Goal: Book appointment/travel/reservation

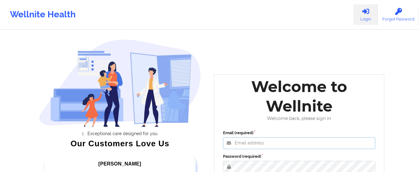
type input "foyindamola@wellnite.com"
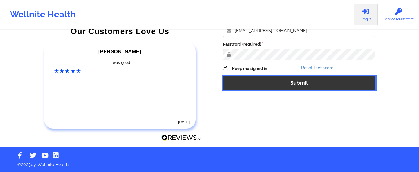
click at [293, 83] on button "Submit" at bounding box center [299, 82] width 152 height 13
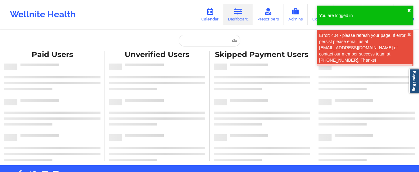
click at [409, 11] on button "✖︎" at bounding box center [409, 10] width 4 height 5
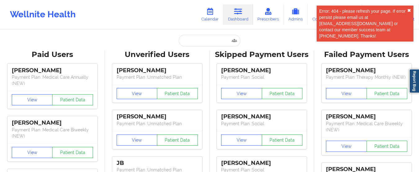
click at [409, 11] on button "✖︎" at bounding box center [409, 10] width 4 height 5
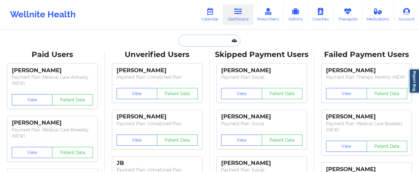
click at [204, 38] on input "text" at bounding box center [208, 41] width 61 height 12
click at [202, 20] on link "Calendar" at bounding box center [209, 14] width 27 height 20
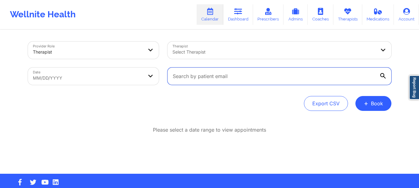
click at [196, 77] on input "text" at bounding box center [279, 76] width 224 height 17
paste input "[DOMAIN_NAME][EMAIL_ADDRESS][DOMAIN_NAME]"
type input "[DOMAIN_NAME][EMAIL_ADDRESS][DOMAIN_NAME]"
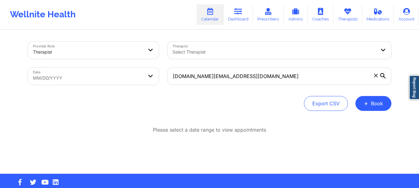
click at [381, 75] on icon at bounding box center [383, 76] width 6 height 6
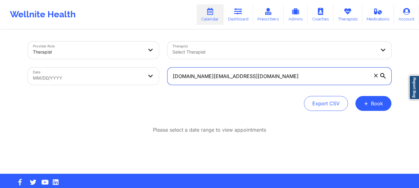
click at [381, 75] on input "[DOMAIN_NAME][EMAIL_ADDRESS][DOMAIN_NAME]" at bounding box center [279, 76] width 224 height 17
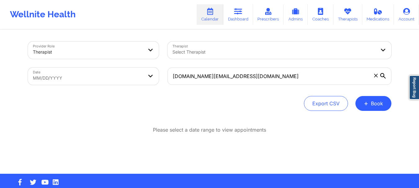
click at [382, 75] on icon at bounding box center [383, 76] width 6 height 6
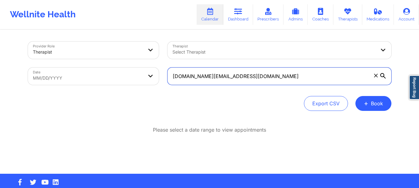
click at [382, 75] on input "[DOMAIN_NAME][EMAIL_ADDRESS][DOMAIN_NAME]" at bounding box center [279, 76] width 224 height 17
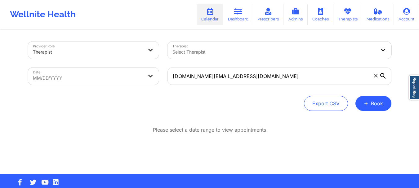
click at [382, 75] on icon at bounding box center [383, 76] width 6 height 6
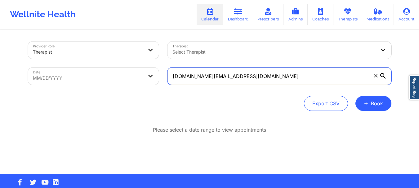
click at [382, 75] on input "[DOMAIN_NAME][EMAIL_ADDRESS][DOMAIN_NAME]" at bounding box center [279, 76] width 224 height 17
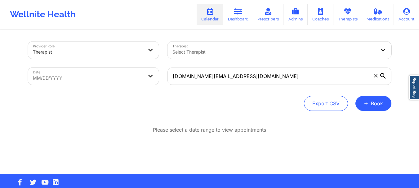
click at [382, 75] on icon at bounding box center [383, 76] width 6 height 6
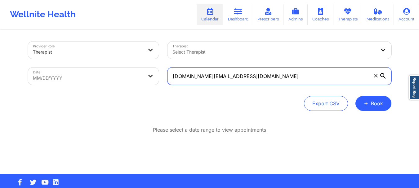
click at [382, 75] on input "[DOMAIN_NAME][EMAIL_ADDRESS][DOMAIN_NAME]" at bounding box center [279, 76] width 224 height 17
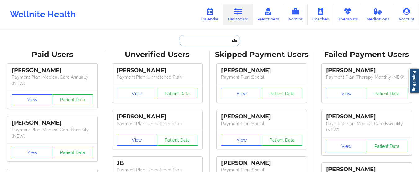
click at [192, 37] on input "text" at bounding box center [208, 41] width 61 height 12
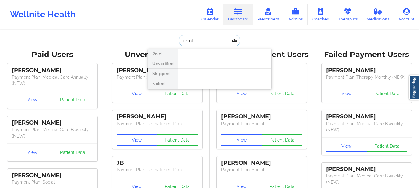
type input "chinta"
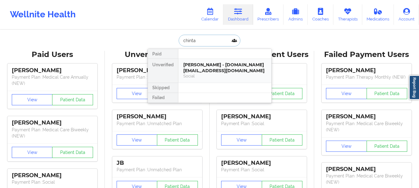
click at [201, 73] on div "Skandha Chinta - skandha.ch@gmail.com" at bounding box center [224, 67] width 83 height 11
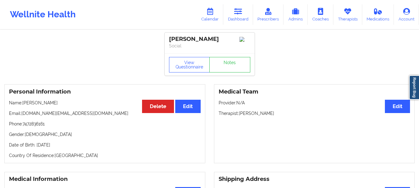
click at [69, 116] on p "Email: skandha.ch@gmail.com" at bounding box center [105, 113] width 192 height 6
drag, startPoint x: 69, startPoint y: 116, endPoint x: 24, endPoint y: 115, distance: 45.9
click at [24, 115] on p "Email: skandha.ch@gmail.com" at bounding box center [105, 113] width 192 height 6
copy p "[DOMAIN_NAME][EMAIL_ADDRESS][DOMAIN_NAME]"
click at [208, 15] on link "Calendar" at bounding box center [209, 14] width 27 height 20
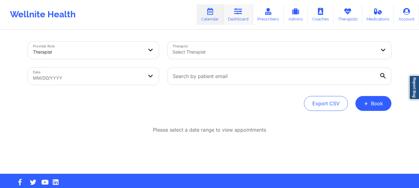
click at [233, 20] on link "Dashboard" at bounding box center [238, 14] width 30 height 20
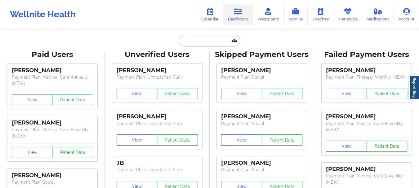
click at [199, 38] on input "text" at bounding box center [208, 41] width 61 height 12
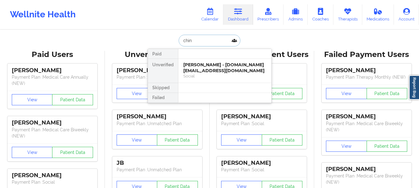
type input "chint"
click at [201, 72] on div "Skandha Chinta - skandha.ch@gmail.com" at bounding box center [224, 67] width 83 height 11
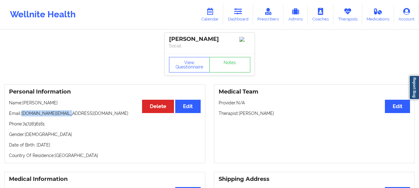
drag, startPoint x: 70, startPoint y: 115, endPoint x: 23, endPoint y: 118, distance: 47.2
click at [23, 117] on p "Email: skandha.ch@gmail.com" at bounding box center [105, 113] width 192 height 6
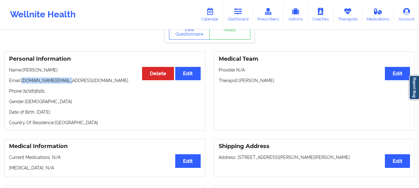
scroll to position [37, 0]
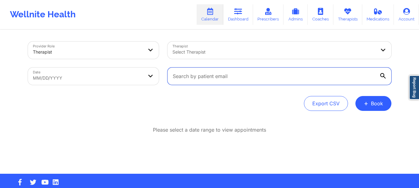
click at [275, 75] on input "text" at bounding box center [279, 76] width 224 height 17
paste input "[DOMAIN_NAME][EMAIL_ADDRESS][DOMAIN_NAME]"
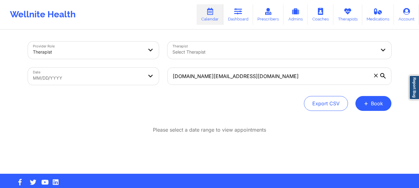
click at [381, 74] on icon at bounding box center [383, 76] width 6 height 6
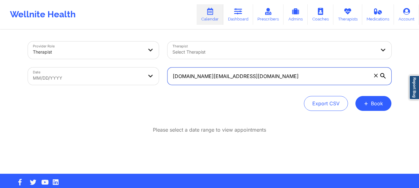
click at [381, 74] on input "[DOMAIN_NAME][EMAIL_ADDRESS][DOMAIN_NAME]" at bounding box center [279, 76] width 224 height 17
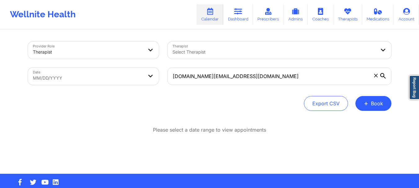
click at [381, 74] on icon at bounding box center [383, 76] width 6 height 6
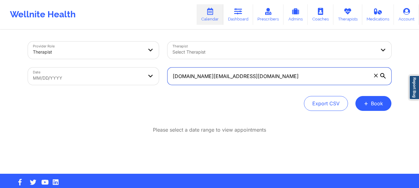
click at [381, 74] on input "[DOMAIN_NAME][EMAIL_ADDRESS][DOMAIN_NAME]" at bounding box center [279, 76] width 224 height 17
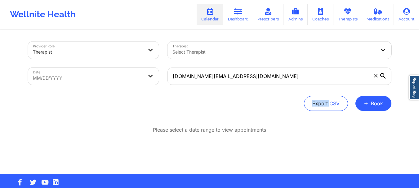
click at [381, 74] on icon at bounding box center [383, 76] width 6 height 6
click at [381, 74] on input "[DOMAIN_NAME][EMAIL_ADDRESS][DOMAIN_NAME]" at bounding box center [279, 76] width 224 height 17
click at [381, 74] on icon at bounding box center [383, 76] width 6 height 6
click at [381, 74] on input "[DOMAIN_NAME][EMAIL_ADDRESS][DOMAIN_NAME]" at bounding box center [279, 76] width 224 height 17
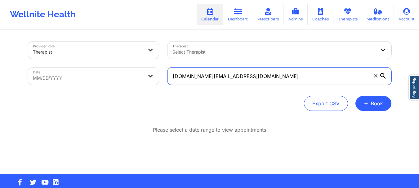
click at [293, 78] on input "[DOMAIN_NAME][EMAIL_ADDRESS][DOMAIN_NAME]" at bounding box center [279, 76] width 224 height 17
type input "[DOMAIN_NAME][EMAIL_ADDRESS][DOMAIN_NAME]"
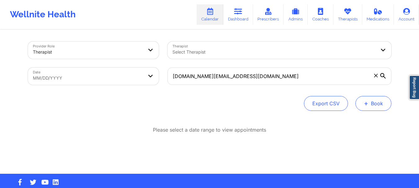
click at [373, 101] on button "+ Book" at bounding box center [373, 103] width 36 height 15
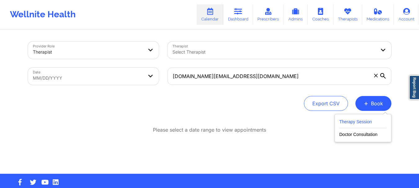
click at [363, 125] on button "Therapy Session" at bounding box center [362, 123] width 47 height 10
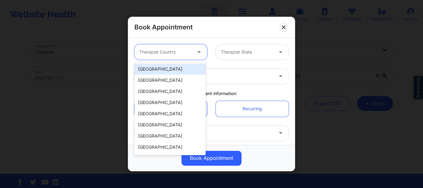
click at [178, 54] on div at bounding box center [165, 51] width 52 height 7
click at [171, 70] on div "[GEOGRAPHIC_DATA]" at bounding box center [169, 69] width 71 height 11
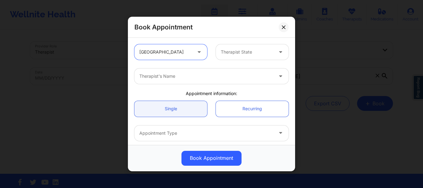
click at [278, 51] on icon at bounding box center [281, 50] width 6 height 5
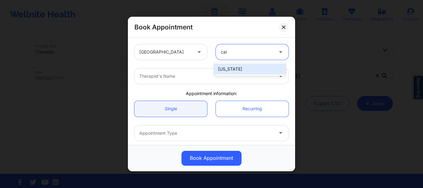
type input "cali"
click at [251, 67] on div "[US_STATE]" at bounding box center [249, 69] width 71 height 11
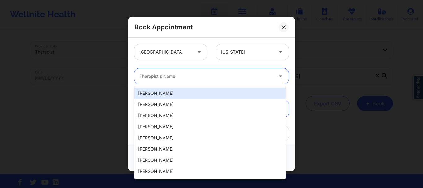
click at [227, 75] on div at bounding box center [206, 76] width 134 height 7
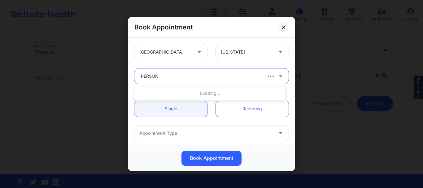
type input "[PERSON_NAME]"
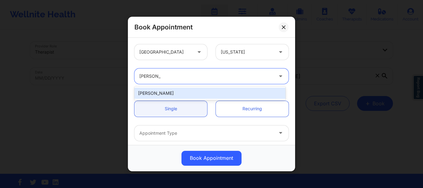
click at [181, 87] on div "[PERSON_NAME]" at bounding box center [209, 93] width 151 height 14
click at [178, 90] on div "[PERSON_NAME]" at bounding box center [209, 93] width 151 height 11
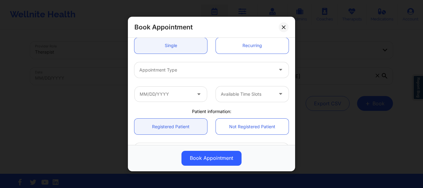
scroll to position [84, 0]
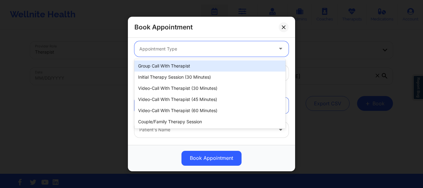
click at [174, 51] on div at bounding box center [206, 48] width 134 height 7
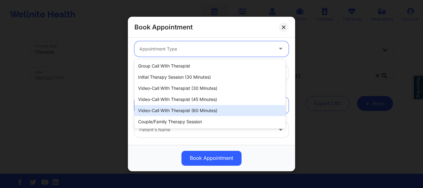
click at [179, 108] on div "Video-Call with Therapist (60 minutes)" at bounding box center [209, 110] width 151 height 11
click at [179, 108] on link "Registered Patient" at bounding box center [170, 106] width 73 height 16
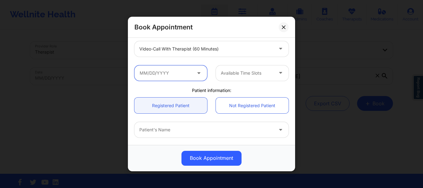
click at [172, 75] on input "text" at bounding box center [170, 72] width 73 height 15
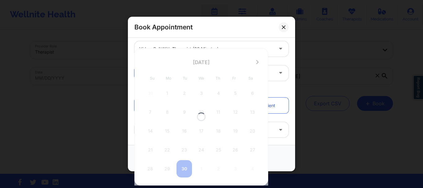
click at [172, 75] on body "Wellnite Health Calendar Dashboard Prescribers Admins Coaches Therapists Medica…" at bounding box center [211, 94] width 423 height 188
click at [258, 61] on icon at bounding box center [257, 62] width 2 height 5
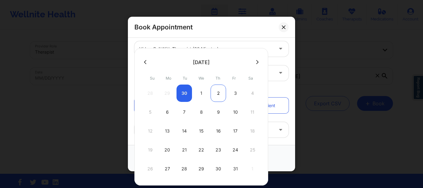
click at [218, 94] on div "2" at bounding box center [218, 93] width 15 height 17
type input "[DATE]"
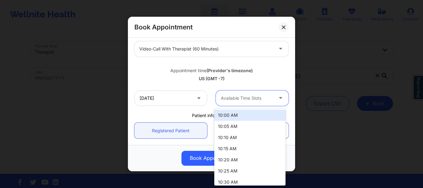
click at [231, 101] on div at bounding box center [247, 98] width 52 height 7
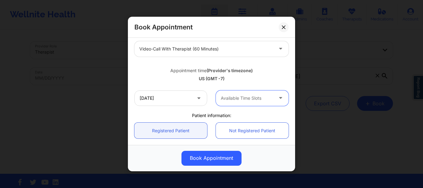
click at [262, 96] on div at bounding box center [247, 98] width 52 height 7
drag, startPoint x: 286, startPoint y: 113, endPoint x: 251, endPoint y: 112, distance: 35.0
click at [251, 112] on div "Patient information:" at bounding box center [211, 115] width 163 height 6
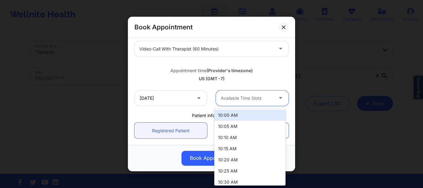
click at [248, 95] on div at bounding box center [247, 98] width 52 height 7
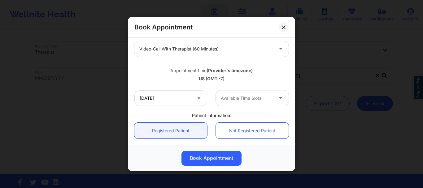
click at [284, 110] on div "[GEOGRAPHIC_DATA] [US_STATE] [PERSON_NAME] Appointment information: Single Recu…" at bounding box center [211, 98] width 163 height 284
click at [274, 90] on div at bounding box center [281, 97] width 15 height 15
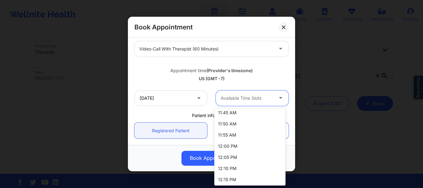
scroll to position [740, 0]
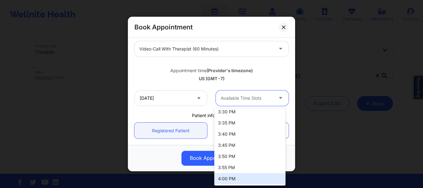
click at [272, 177] on div "4:00 PM" at bounding box center [249, 178] width 71 height 11
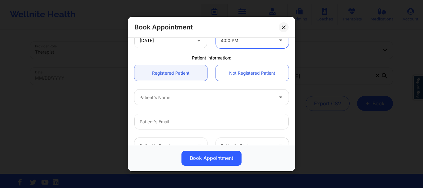
scroll to position [132, 0]
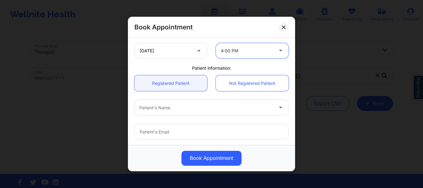
click at [231, 113] on div "Patient's Name" at bounding box center [203, 107] width 139 height 15
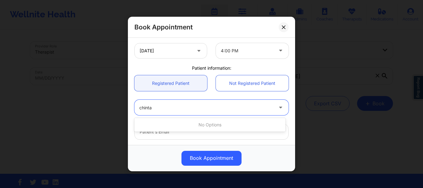
type input "chinta"
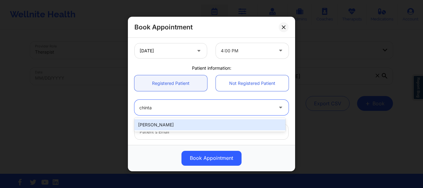
click at [193, 125] on div "[PERSON_NAME]" at bounding box center [209, 124] width 151 height 11
type input "[DOMAIN_NAME][EMAIL_ADDRESS][DOMAIN_NAME]"
type input "7472836161"
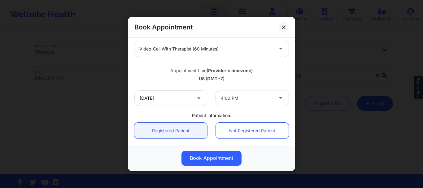
scroll to position [89, 0]
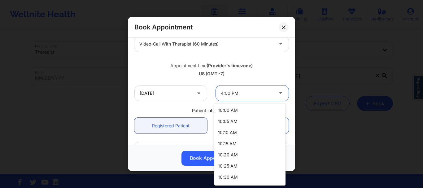
click at [261, 91] on div at bounding box center [247, 93] width 52 height 7
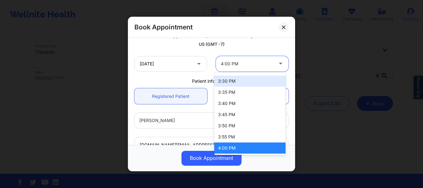
scroll to position [122, 0]
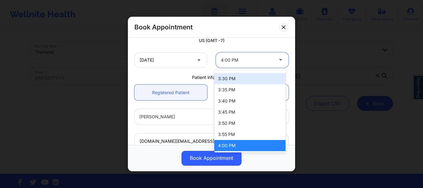
click at [271, 43] on div "US (GMT -7)" at bounding box center [211, 40] width 154 height 6
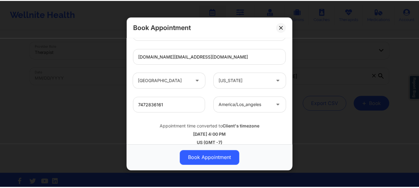
scroll to position [214, 0]
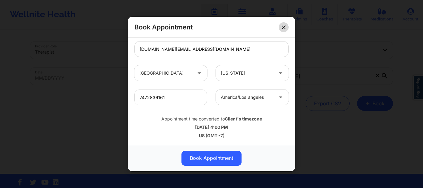
click at [284, 26] on icon at bounding box center [284, 27] width 4 height 4
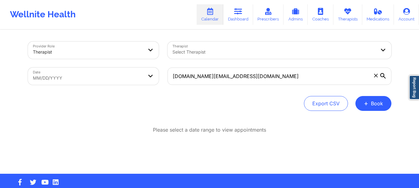
scroll to position [0, 0]
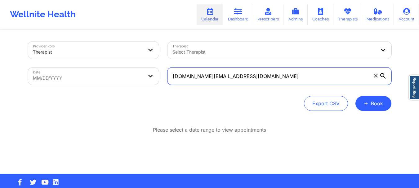
click at [382, 73] on input "[DOMAIN_NAME][EMAIL_ADDRESS][DOMAIN_NAME]" at bounding box center [279, 76] width 224 height 17
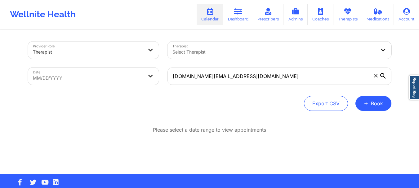
click at [382, 76] on icon at bounding box center [383, 76] width 6 height 6
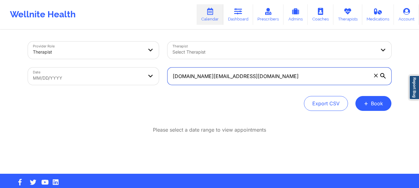
click at [382, 76] on input "[DOMAIN_NAME][EMAIL_ADDRESS][DOMAIN_NAME]" at bounding box center [279, 76] width 224 height 17
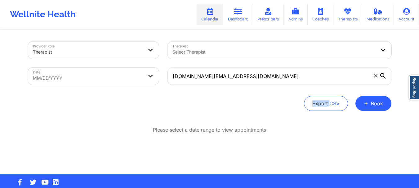
click at [382, 76] on icon at bounding box center [383, 76] width 6 height 6
click at [382, 76] on input "[DOMAIN_NAME][EMAIL_ADDRESS][DOMAIN_NAME]" at bounding box center [279, 76] width 224 height 17
click at [382, 76] on icon at bounding box center [383, 76] width 6 height 6
click at [382, 76] on input "[DOMAIN_NAME][EMAIL_ADDRESS][DOMAIN_NAME]" at bounding box center [279, 76] width 224 height 17
click at [382, 76] on icon at bounding box center [383, 76] width 6 height 6
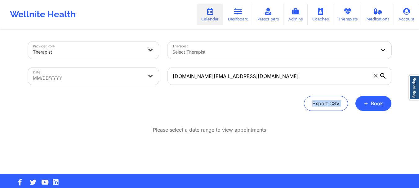
click at [382, 76] on input "[DOMAIN_NAME][EMAIL_ADDRESS][DOMAIN_NAME]" at bounding box center [279, 76] width 224 height 17
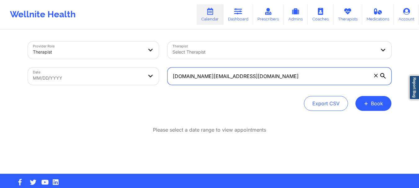
click at [315, 81] on input "[DOMAIN_NAME][EMAIL_ADDRESS][DOMAIN_NAME]" at bounding box center [279, 76] width 224 height 17
type input "[DOMAIN_NAME][EMAIL_ADDRESS][DOMAIN_NAME]"
